Goal: Information Seeking & Learning: Learn about a topic

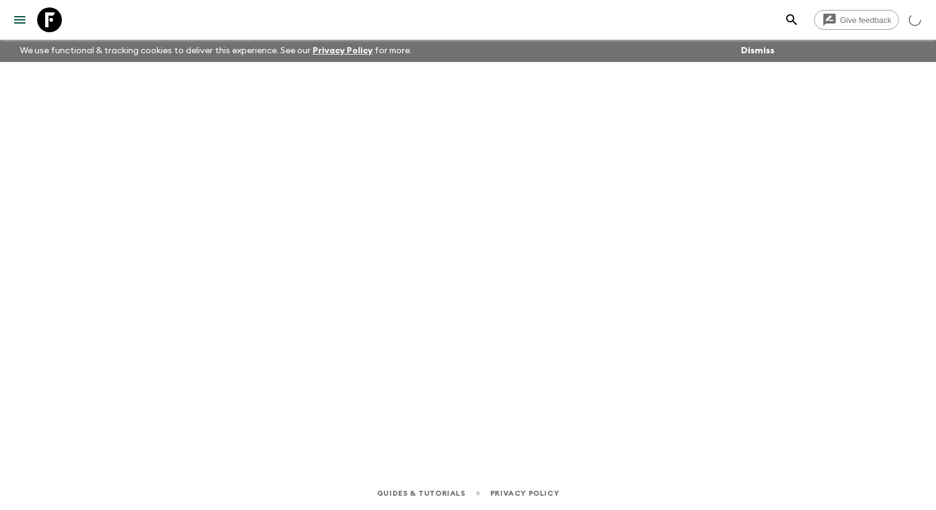
click at [19, 26] on icon "menu" at bounding box center [19, 19] width 15 height 15
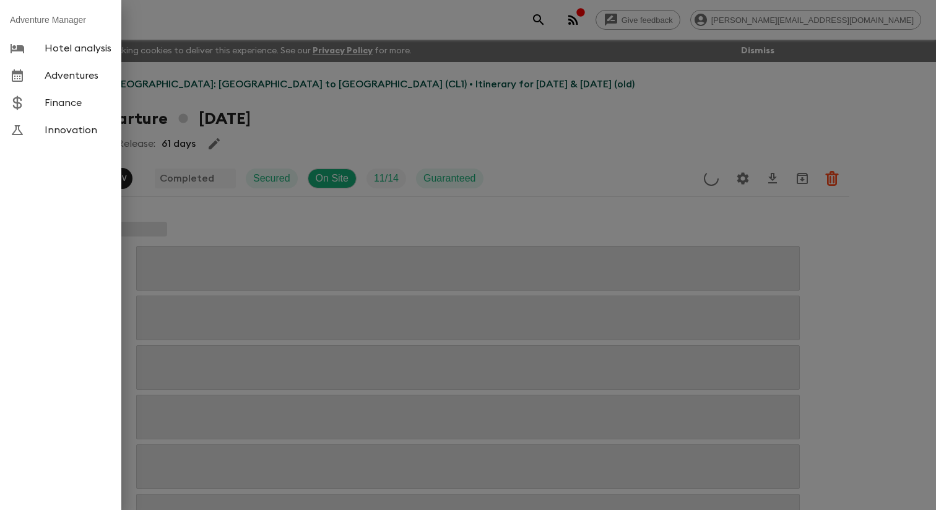
click at [84, 89] on link "Adventures" at bounding box center [60, 75] width 121 height 27
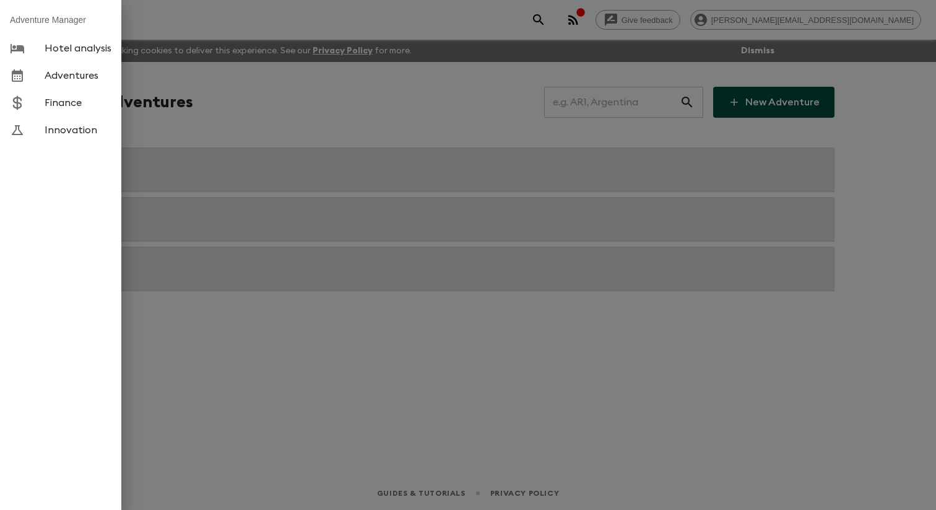
click at [287, 113] on div at bounding box center [468, 255] width 936 height 510
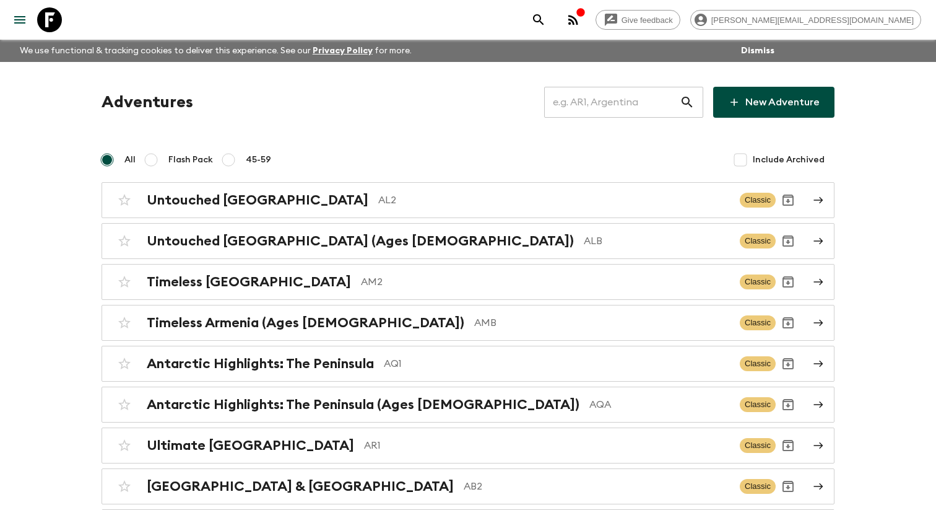
scroll to position [2135, 0]
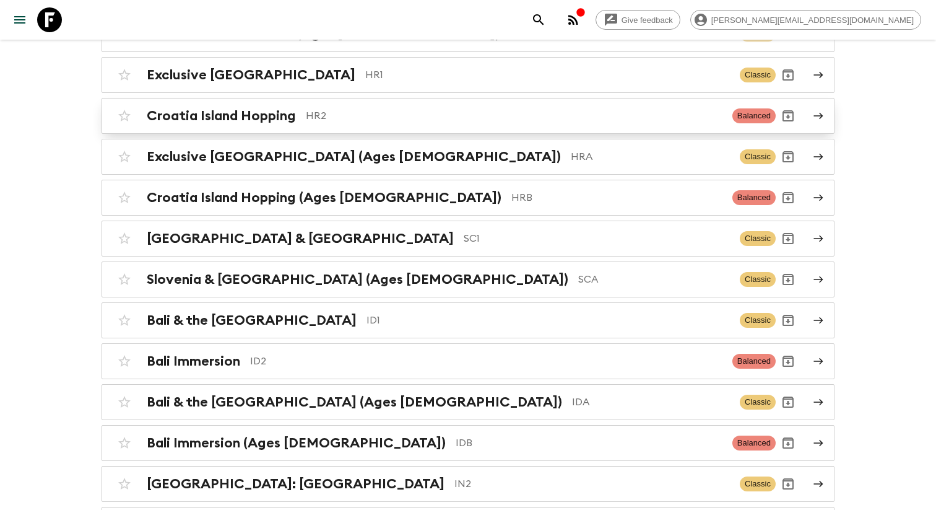
click at [238, 128] on div "Croatia Island Hopping HR2 Balanced" at bounding box center [444, 115] width 664 height 25
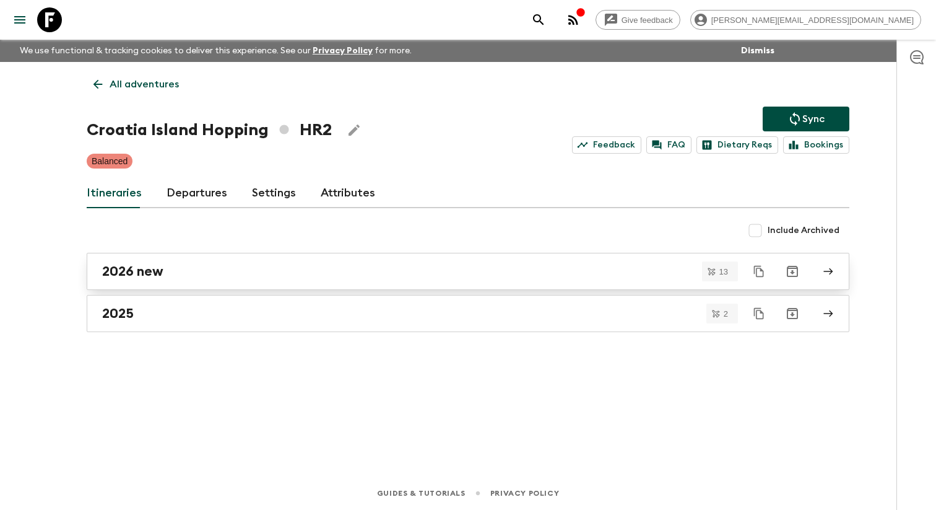
click at [151, 277] on h2 "2026 new" at bounding box center [132, 271] width 61 height 16
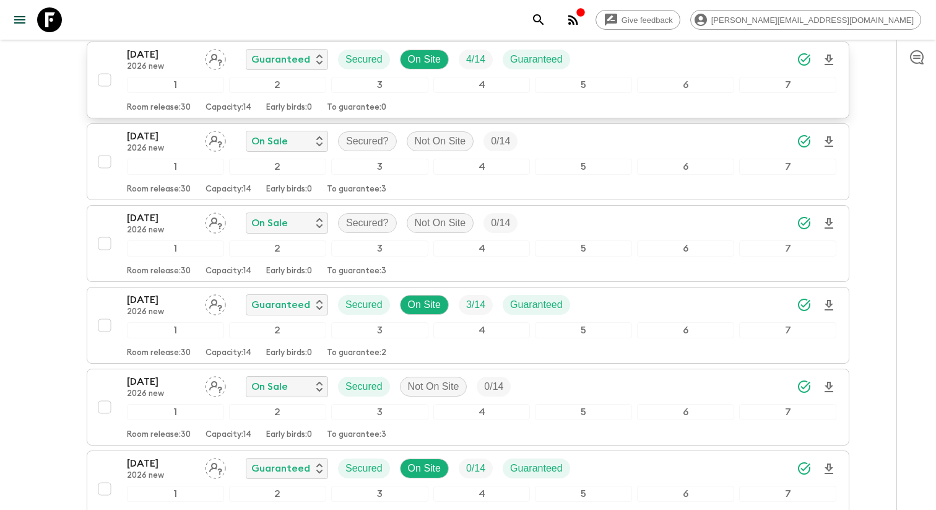
scroll to position [305, 0]
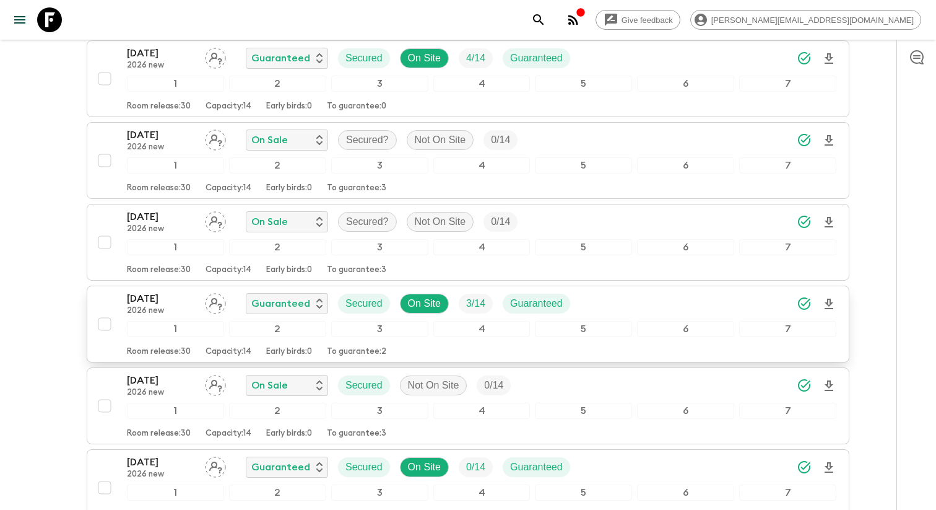
click at [161, 316] on p "2026 new" at bounding box center [161, 311] width 68 height 10
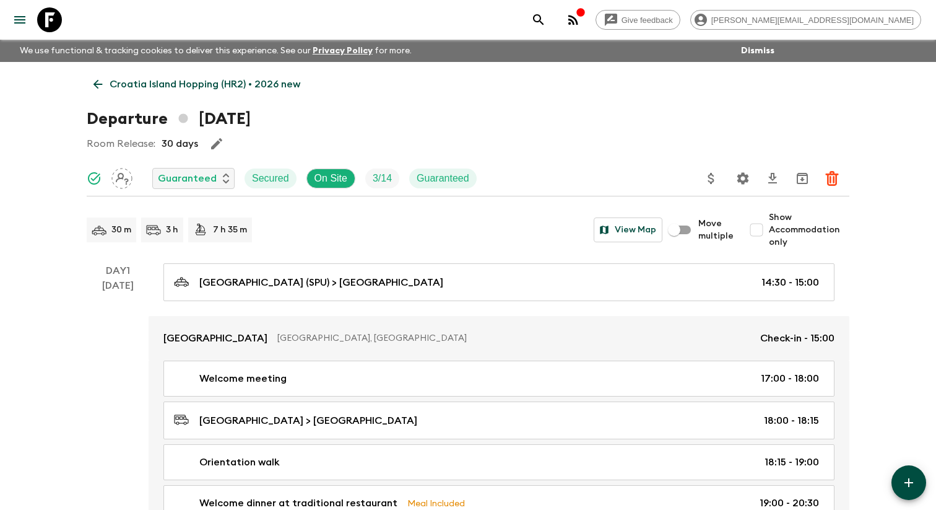
click at [765, 238] on input "Show Accommodation only" at bounding box center [756, 229] width 25 height 25
checkbox input "true"
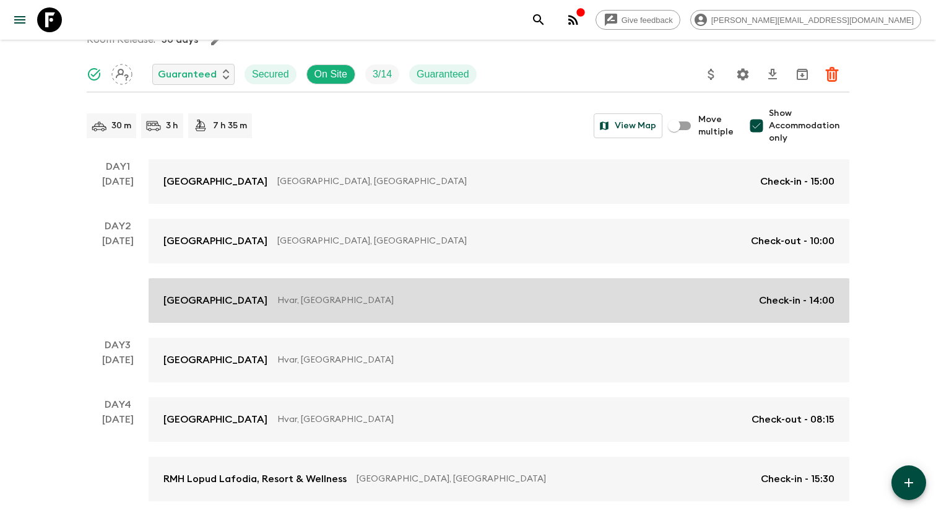
scroll to position [99, 0]
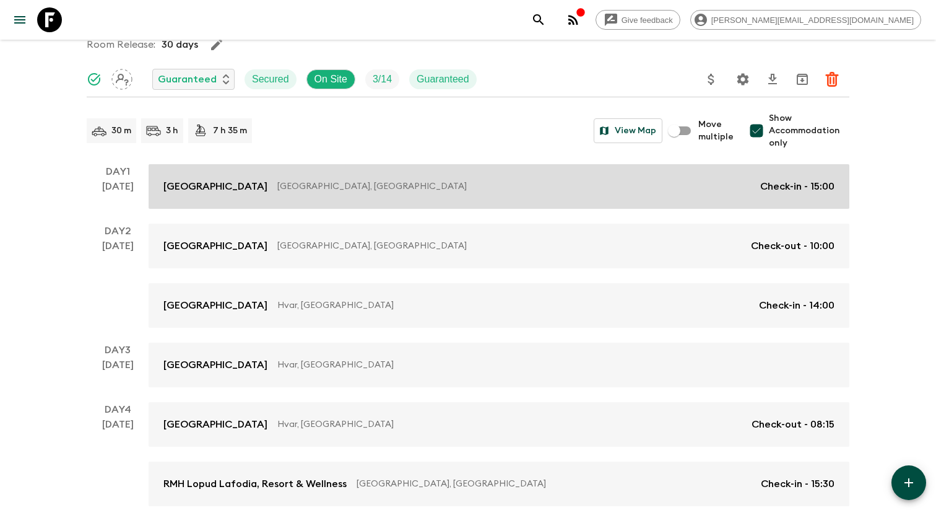
click at [442, 193] on p "[GEOGRAPHIC_DATA], [GEOGRAPHIC_DATA]" at bounding box center [513, 186] width 473 height 12
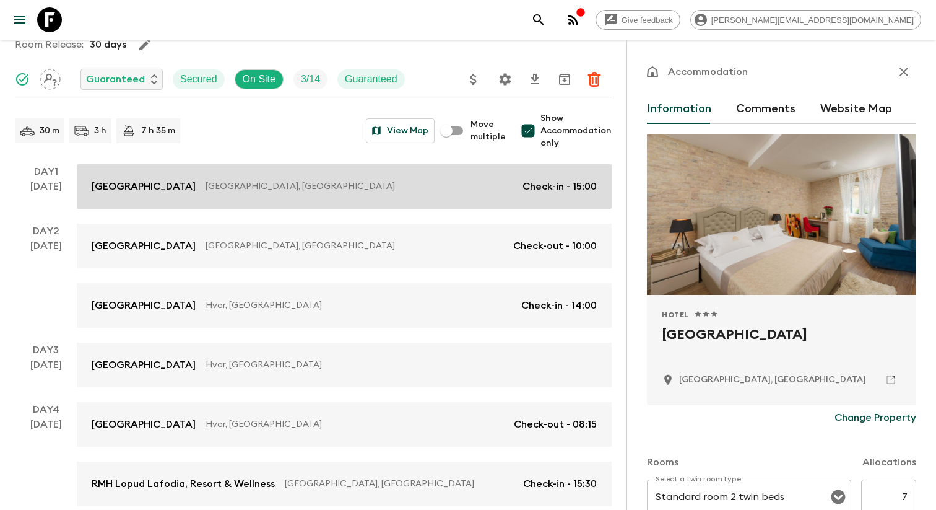
click at [158, 209] on link "[GEOGRAPHIC_DATA], [GEOGRAPHIC_DATA] Check-in - 15:00" at bounding box center [344, 186] width 535 height 45
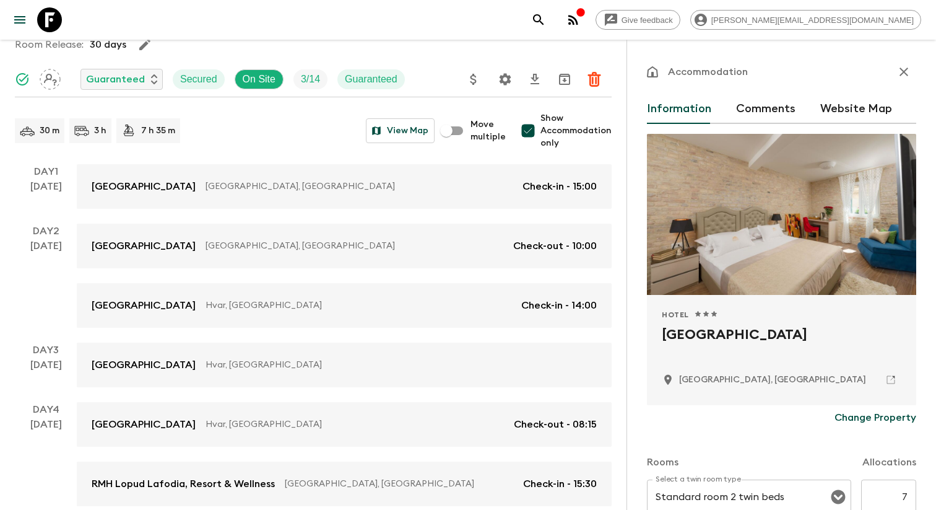
click at [699, 344] on h2 "[GEOGRAPHIC_DATA]" at bounding box center [782, 344] width 240 height 40
copy div "[GEOGRAPHIC_DATA]"
